Goal: Task Accomplishment & Management: Use online tool/utility

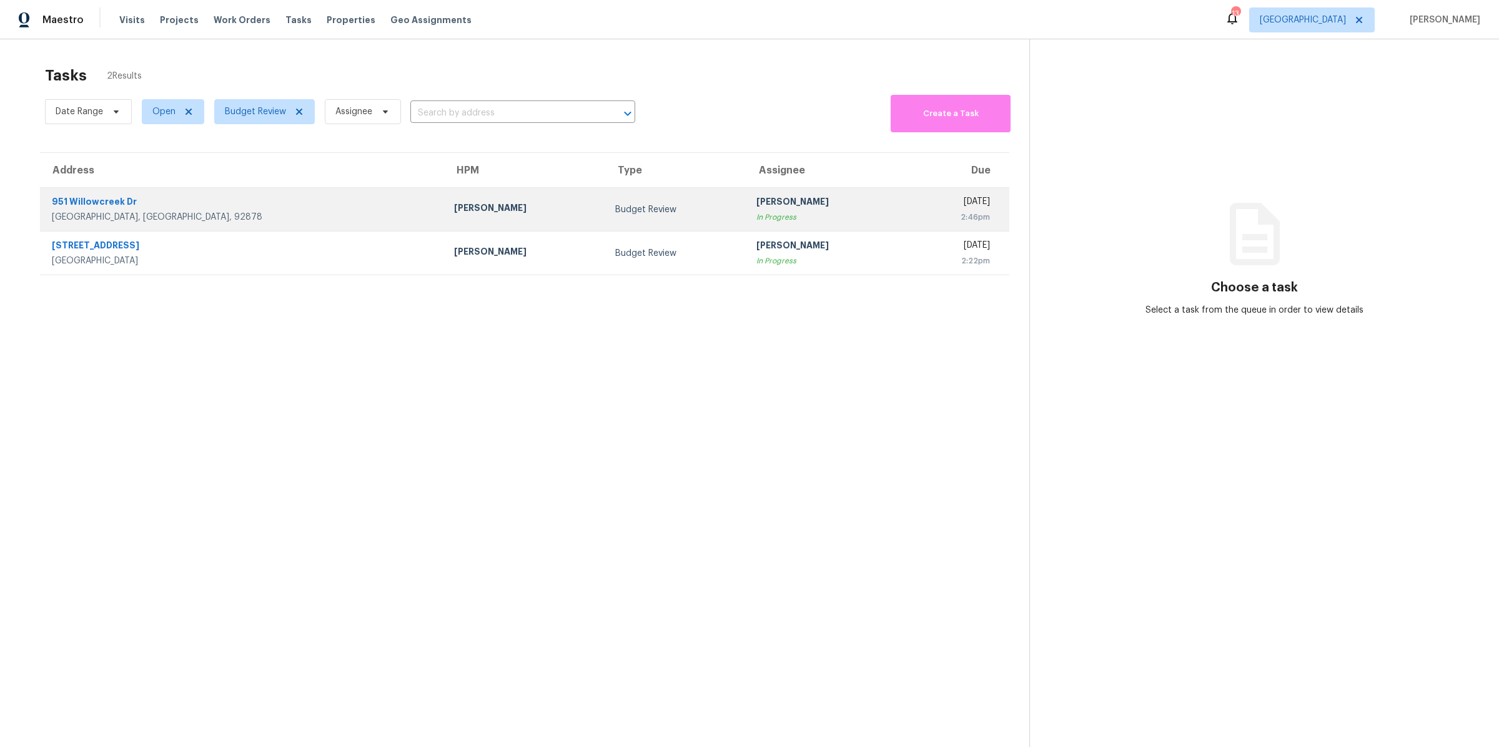
click at [170, 213] on div "[GEOGRAPHIC_DATA], [GEOGRAPHIC_DATA], 92878" at bounding box center [243, 217] width 382 height 12
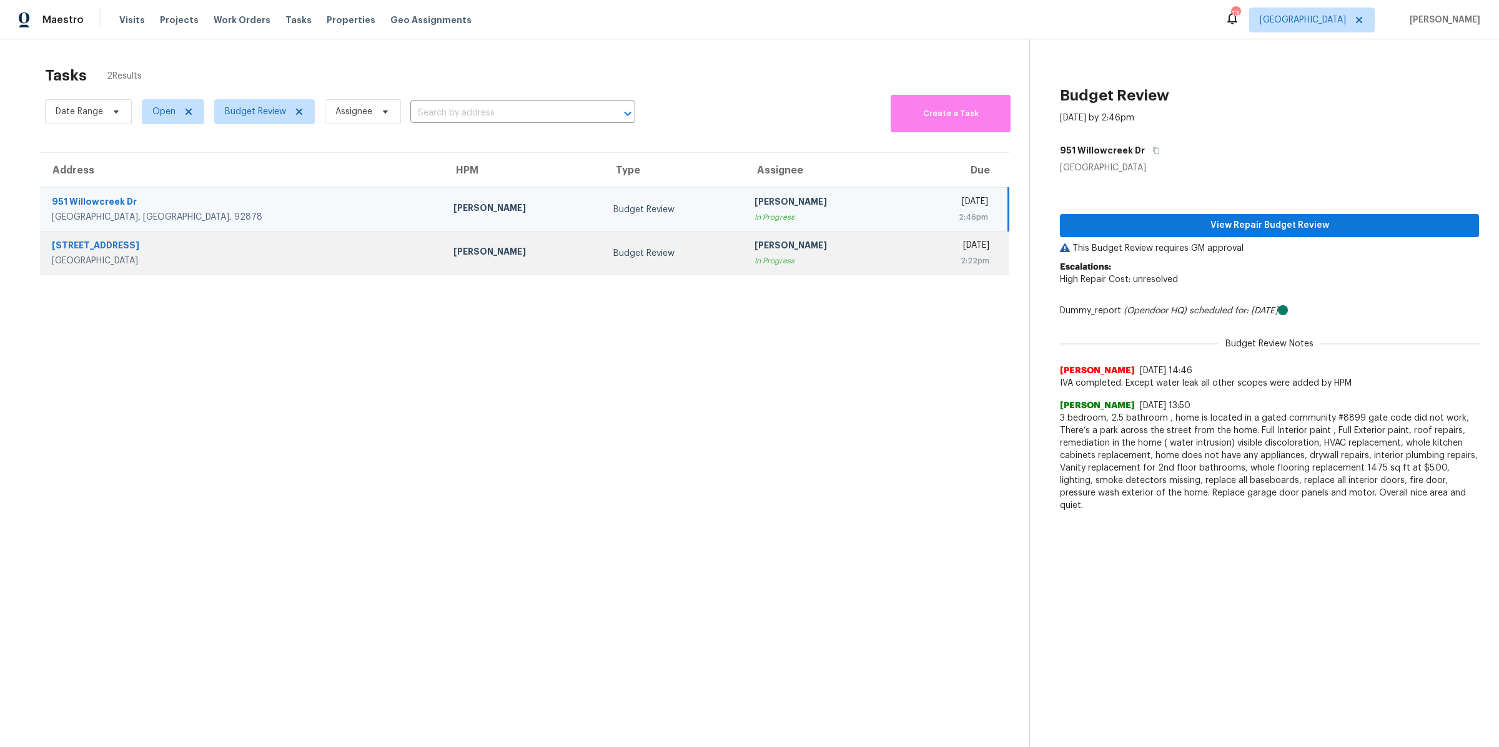
click at [236, 262] on div "Fontana, CA, 92336" at bounding box center [243, 261] width 382 height 12
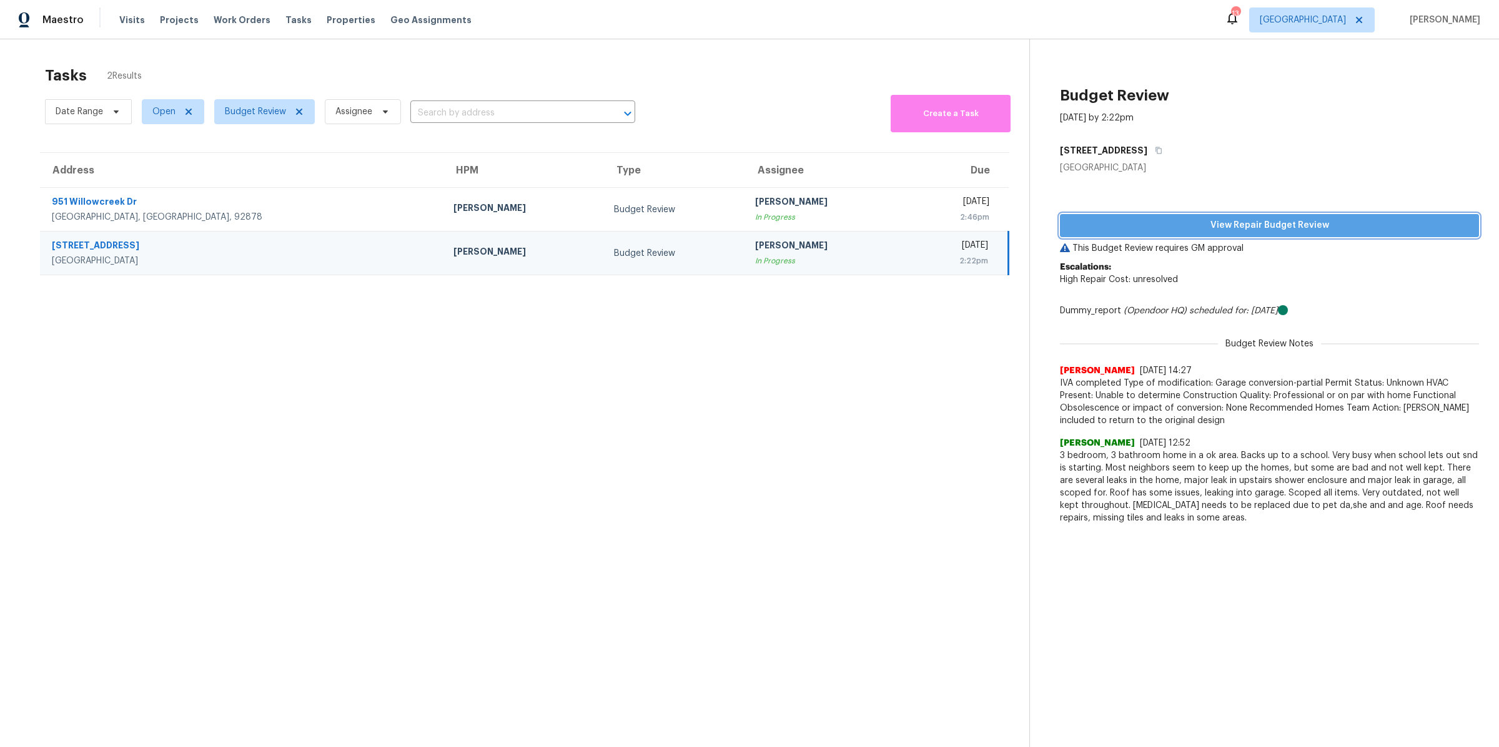
click at [1188, 234] on button "View Repair Budget Review" at bounding box center [1269, 225] width 419 height 23
